Goal: Find specific page/section: Find specific page/section

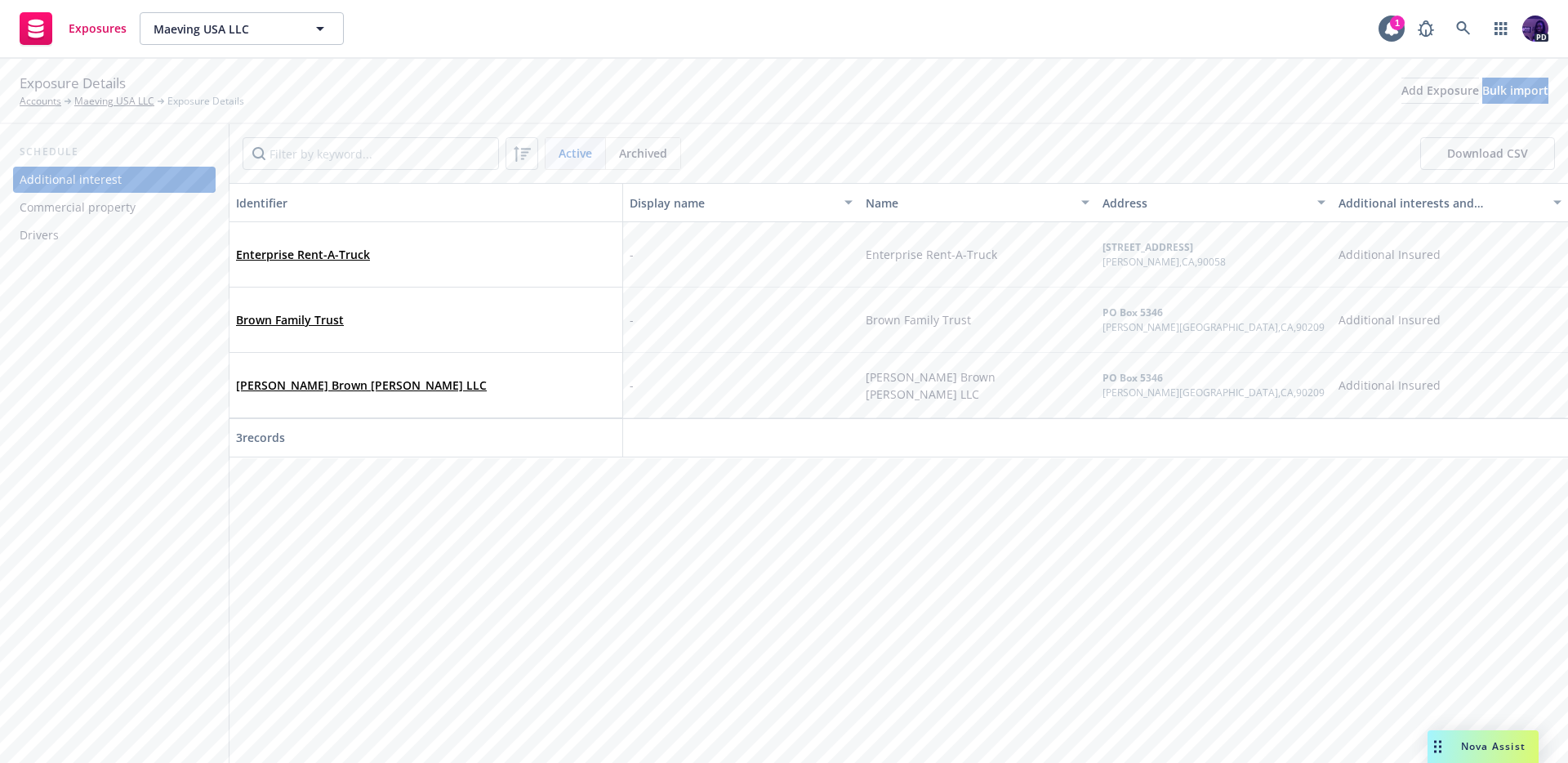
click at [120, 218] on div "Commercial property" at bounding box center [77, 207] width 116 height 26
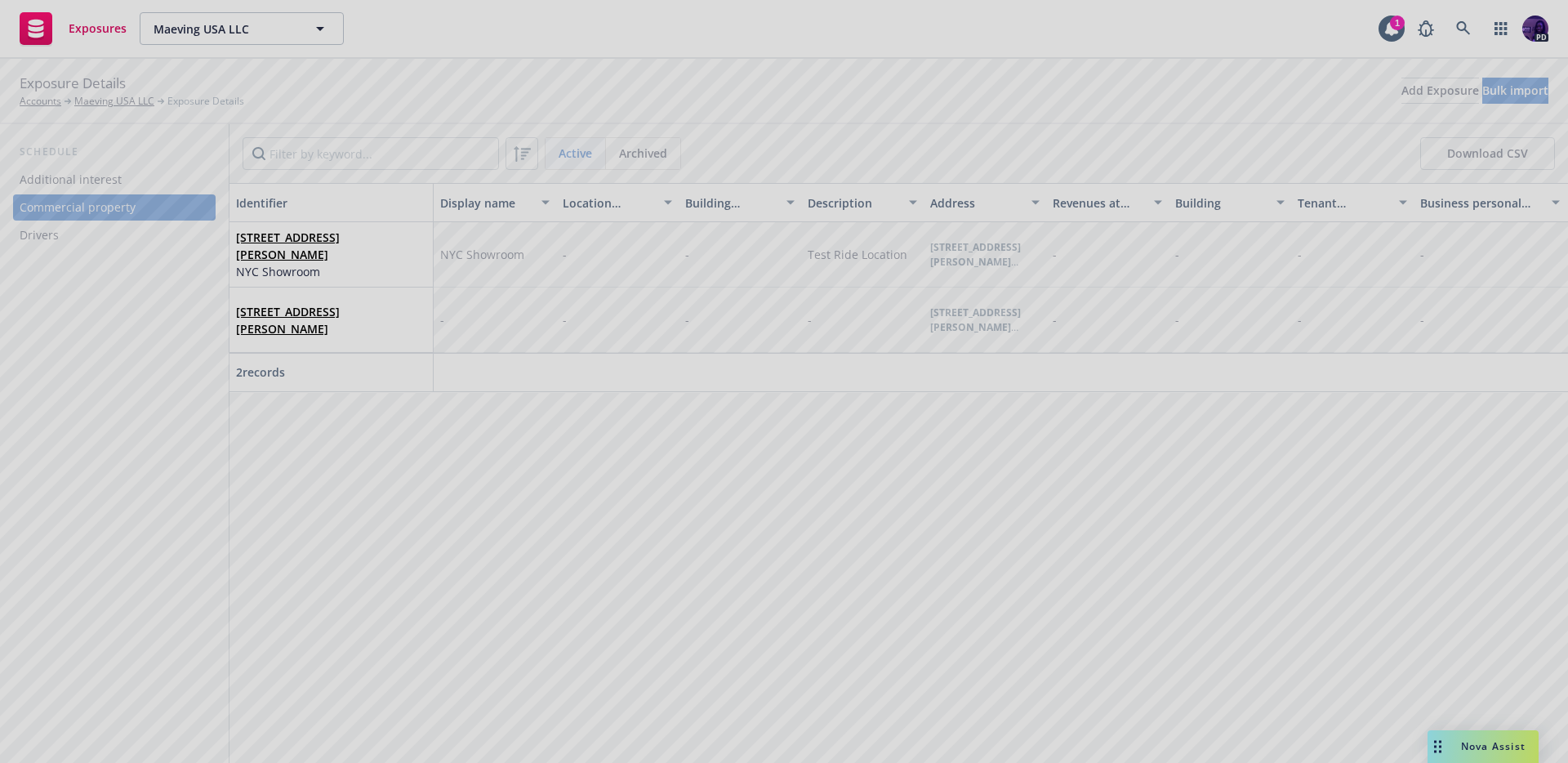
click at [135, 232] on div at bounding box center [784, 381] width 1568 height 763
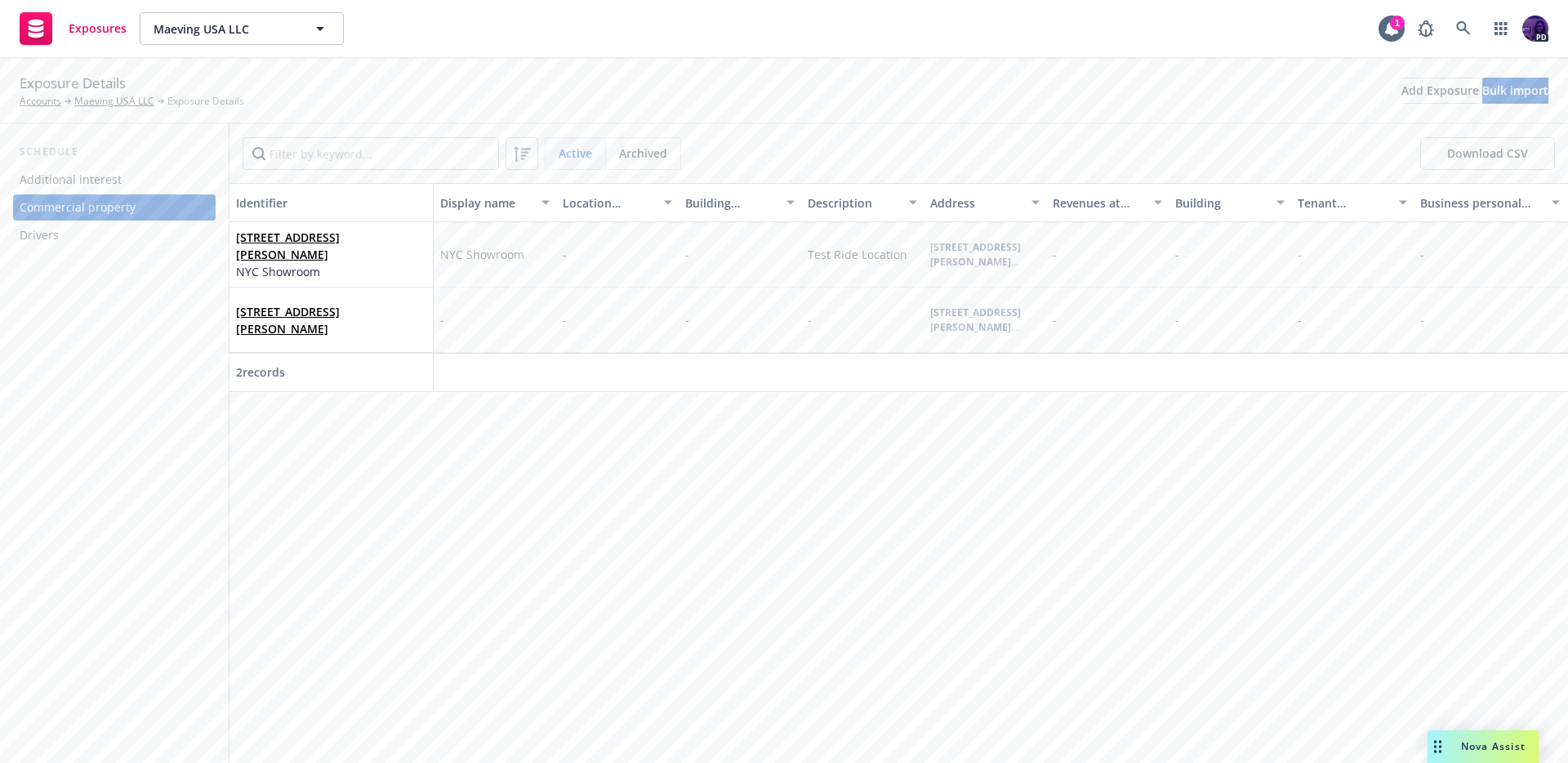
click at [133, 237] on div "Drivers" at bounding box center [114, 235] width 190 height 26
